Goal: Task Accomplishment & Management: Use online tool/utility

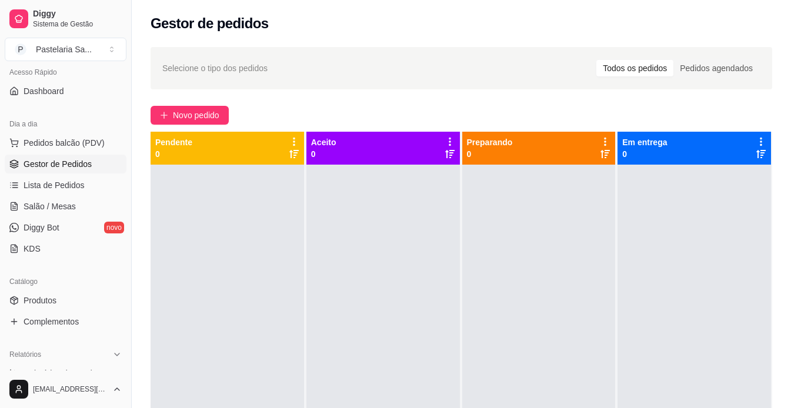
scroll to position [177, 0]
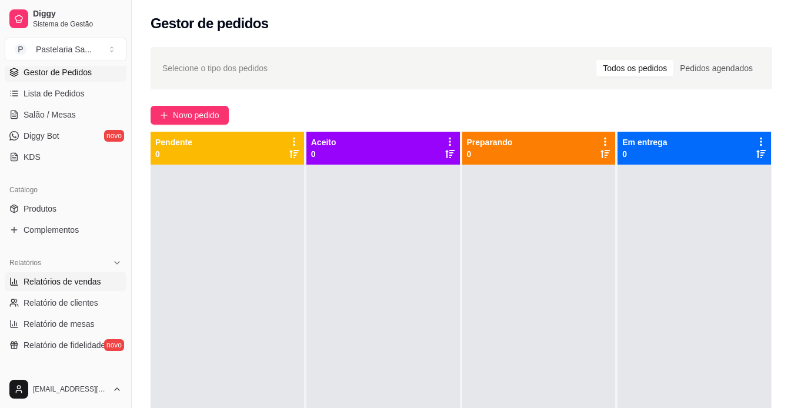
click at [66, 288] on link "Relatórios de vendas" at bounding box center [66, 281] width 122 height 19
select select "ALL"
select select "0"
